Goal: Task Accomplishment & Management: Manage account settings

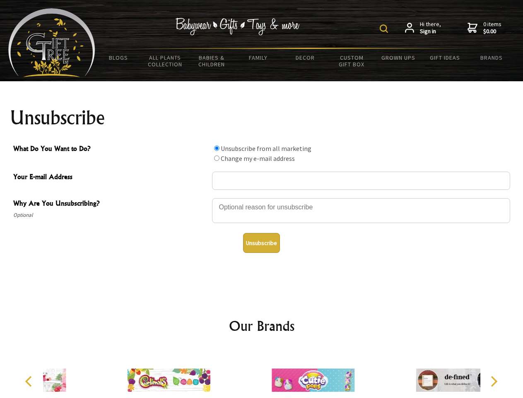
click at [385, 29] on img at bounding box center [384, 28] width 8 height 8
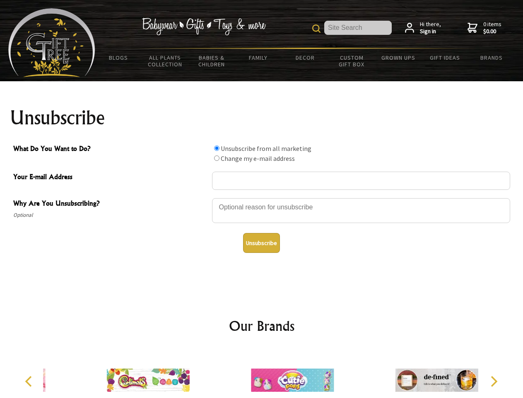
click at [262, 198] on div at bounding box center [361, 211] width 298 height 29
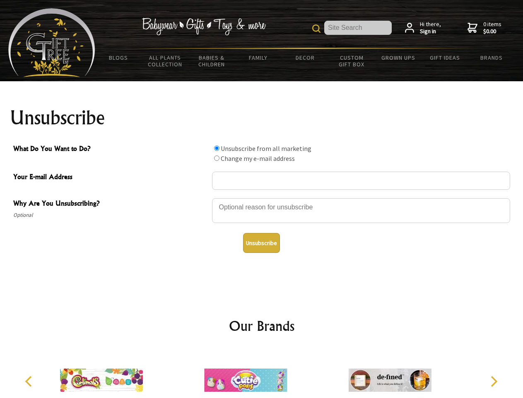
click at [217, 148] on input "What Do You Want to Do?" at bounding box center [216, 147] width 5 height 5
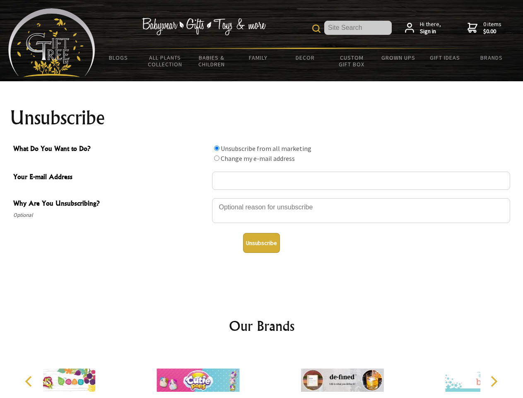
click at [217, 158] on input "What Do You Want to Do?" at bounding box center [216, 157] width 5 height 5
radio input "true"
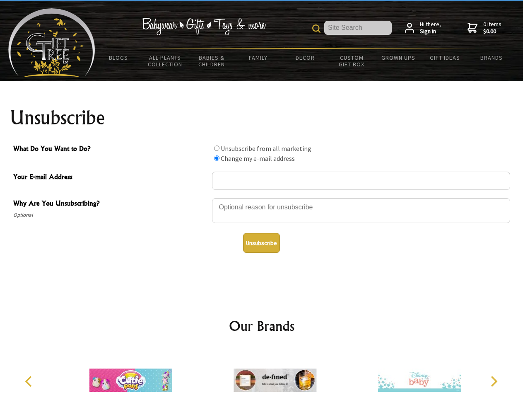
click at [261, 243] on button "Unsubscribe" at bounding box center [261, 243] width 37 height 20
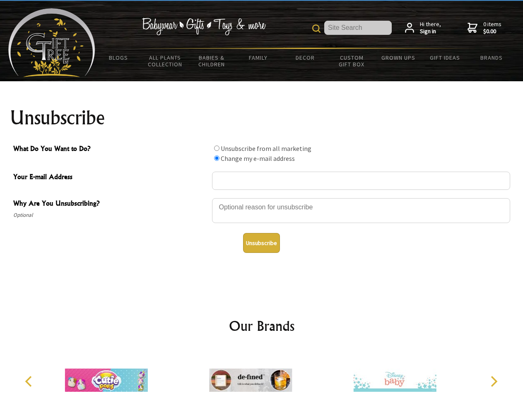
click at [262, 373] on img at bounding box center [250, 380] width 83 height 62
click at [30, 381] on icon "Previous" at bounding box center [29, 381] width 11 height 11
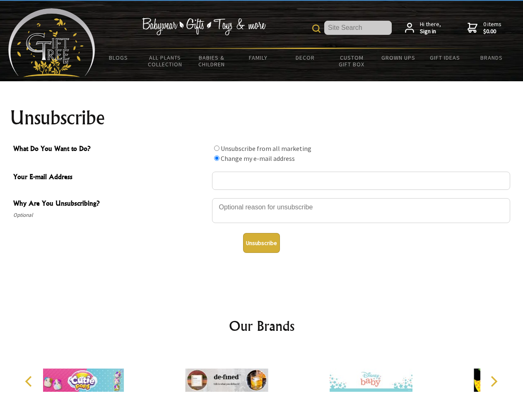
click at [494, 381] on icon "Next" at bounding box center [493, 381] width 11 height 11
